Goal: Task Accomplishment & Management: Use online tool/utility

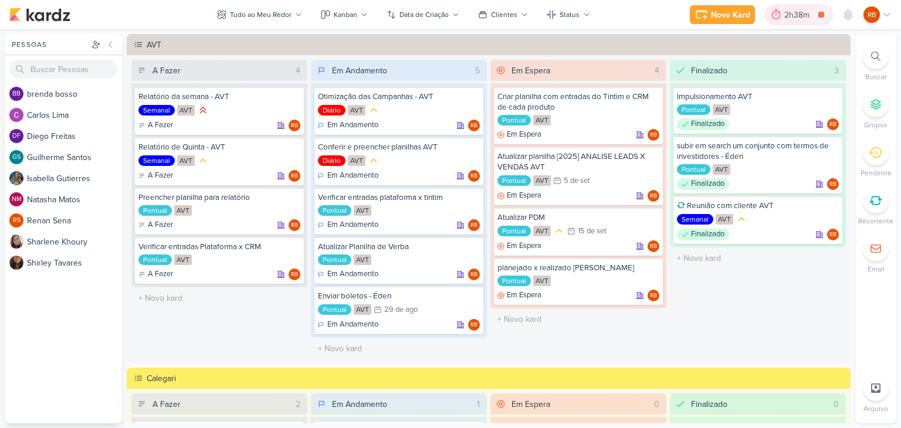
click at [800, 15] on div "2h38m" at bounding box center [798, 15] width 29 height 12
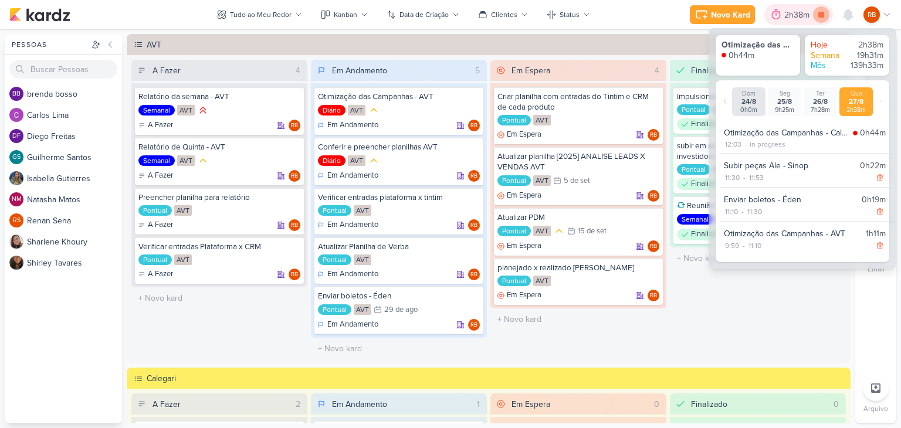
click at [823, 16] on icon at bounding box center [821, 15] width 6 height 6
click at [807, 18] on div "2h38m" at bounding box center [815, 15] width 29 height 12
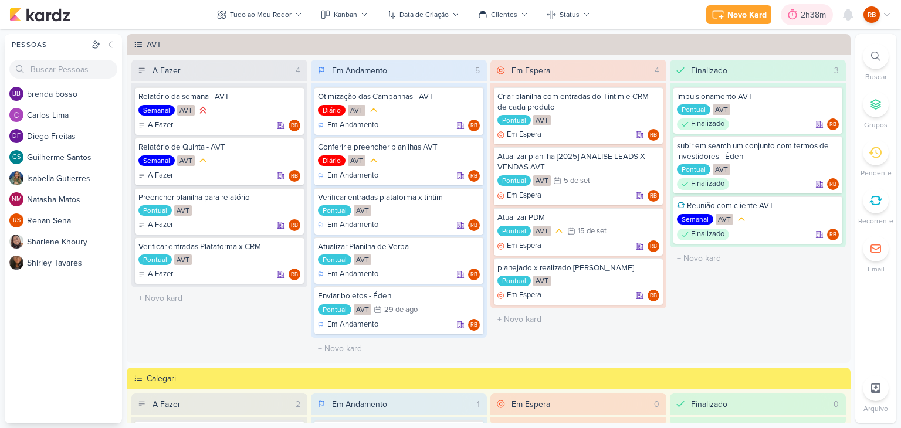
click at [807, 15] on div "2h38m" at bounding box center [815, 15] width 29 height 12
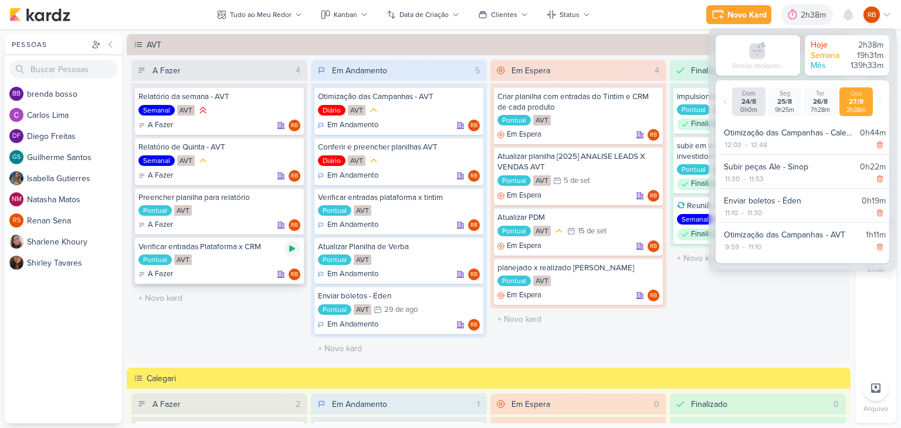
click at [289, 247] on icon at bounding box center [292, 249] width 6 height 6
click at [791, 17] on div "2h38m" at bounding box center [798, 15] width 29 height 12
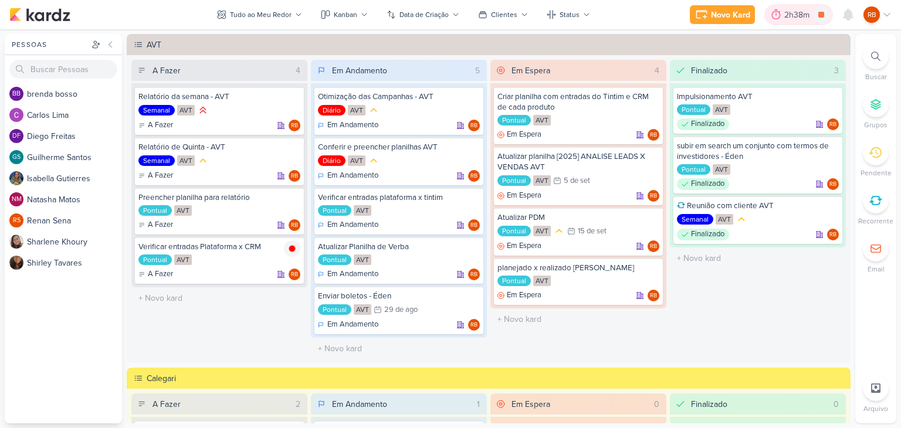
click at [793, 15] on div "2h38m" at bounding box center [798, 15] width 29 height 12
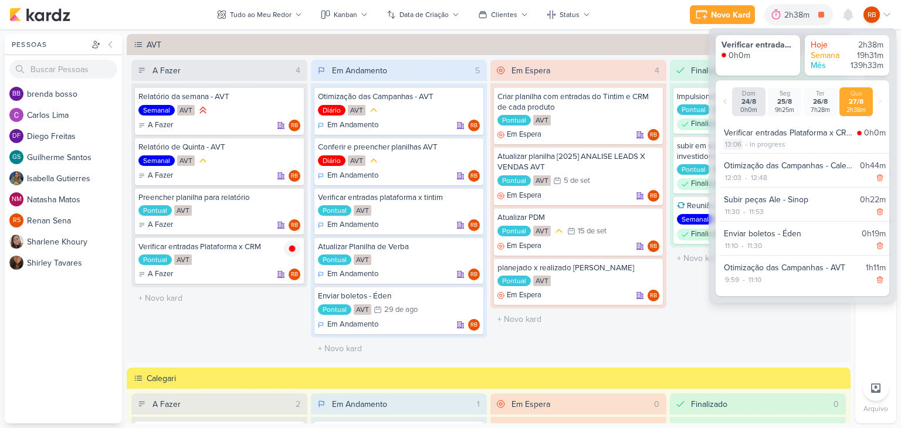
click at [732, 141] on div "13:06" at bounding box center [733, 144] width 19 height 11
select select "13"
select select "6"
click at [729, 158] on select "00 01 02 03 04 05 06 07 08 09 10 11 12 13 14 15 16 17 18 19 20 21 22 23" at bounding box center [732, 160] width 16 height 14
select select "12"
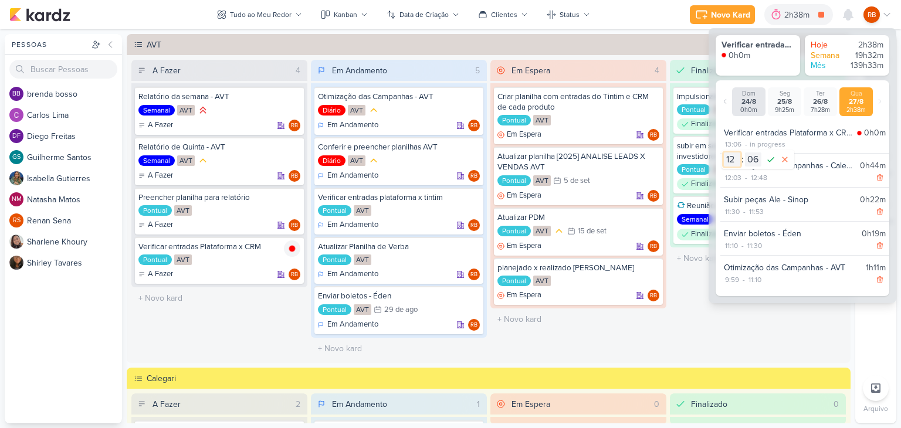
click at [724, 153] on select "00 01 02 03 04 05 06 07 08 09 10 11 12 13 14 15 16 17 18 19 20 21 22 23" at bounding box center [732, 160] width 16 height 14
click at [751, 161] on select "00 01 02 03 04 05 06 07 08 09 10 11 12 13 14 15 16 17 18 19 20 21 22 23 24 25 2…" at bounding box center [753, 160] width 16 height 14
select select "59"
click at [745, 153] on select "00 01 02 03 04 05 06 07 08 09 10 11 12 13 14 15 16 17 18 19 20 21 22 23 24 25 2…" at bounding box center [753, 160] width 16 height 14
click at [774, 163] on icon at bounding box center [771, 160] width 14 height 14
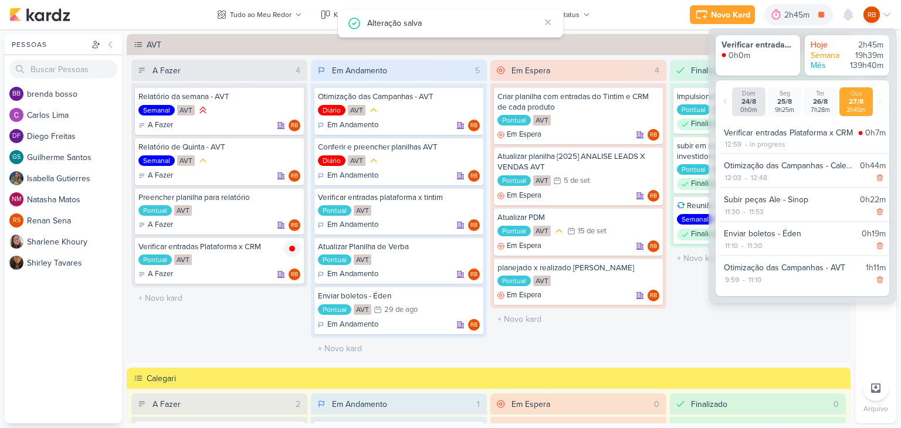
click at [618, 15] on div "Novo Kard Ctrl + k 2h45m Verificar entradas Plataforma x CRM 0h0m Hoje 2h45m Se…" at bounding box center [450, 14] width 882 height 29
